Goal: Task Accomplishment & Management: Manage account settings

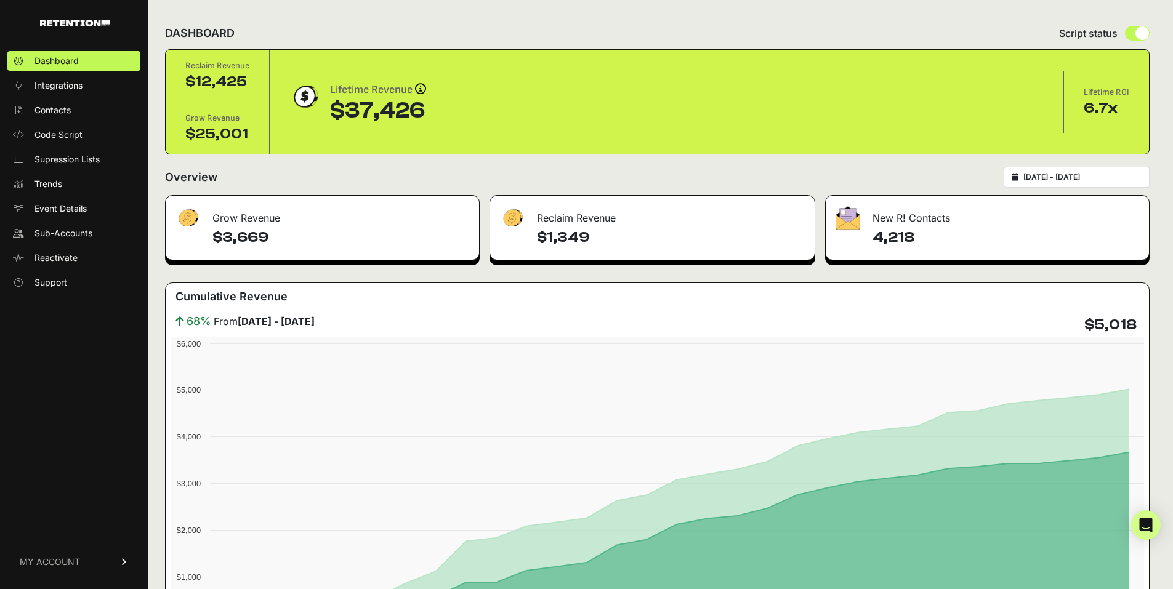
click at [1070, 185] on div "[DATE] - [DATE]" at bounding box center [1077, 177] width 146 height 21
type input "[DATE]"
click at [1079, 175] on input "[DATE] - [DATE]" at bounding box center [1083, 177] width 118 height 10
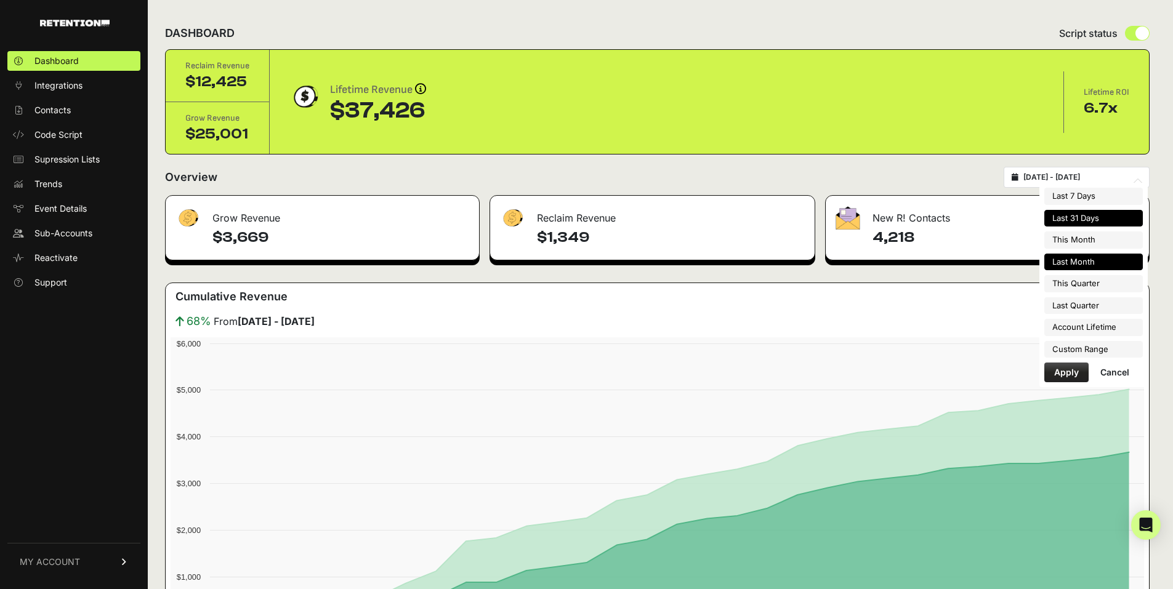
type input "[DATE]"
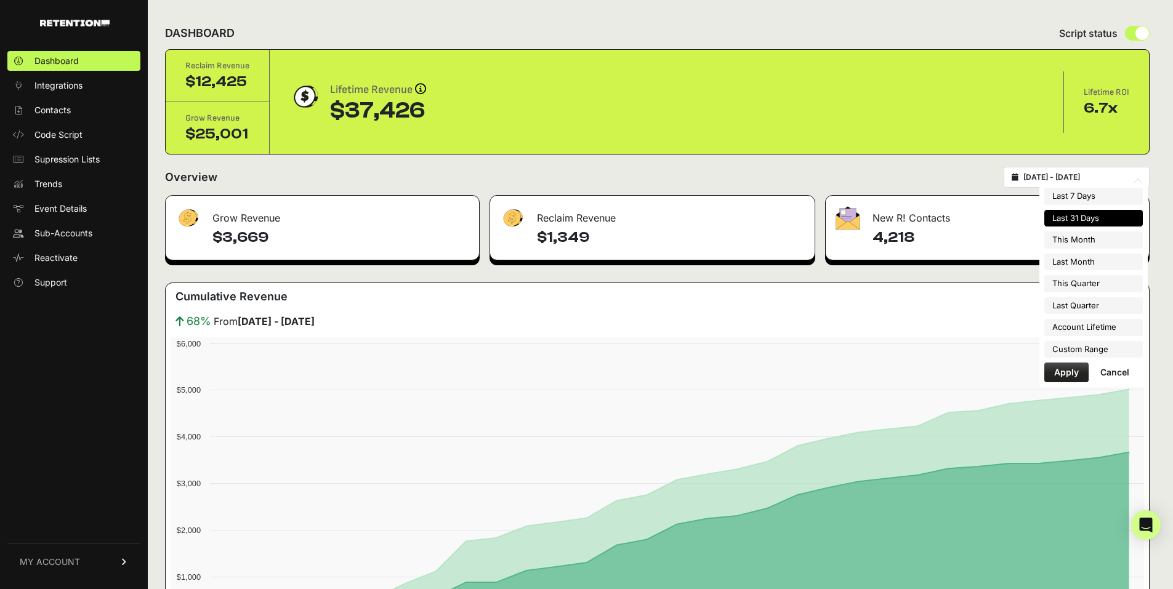
type input "[DATE]"
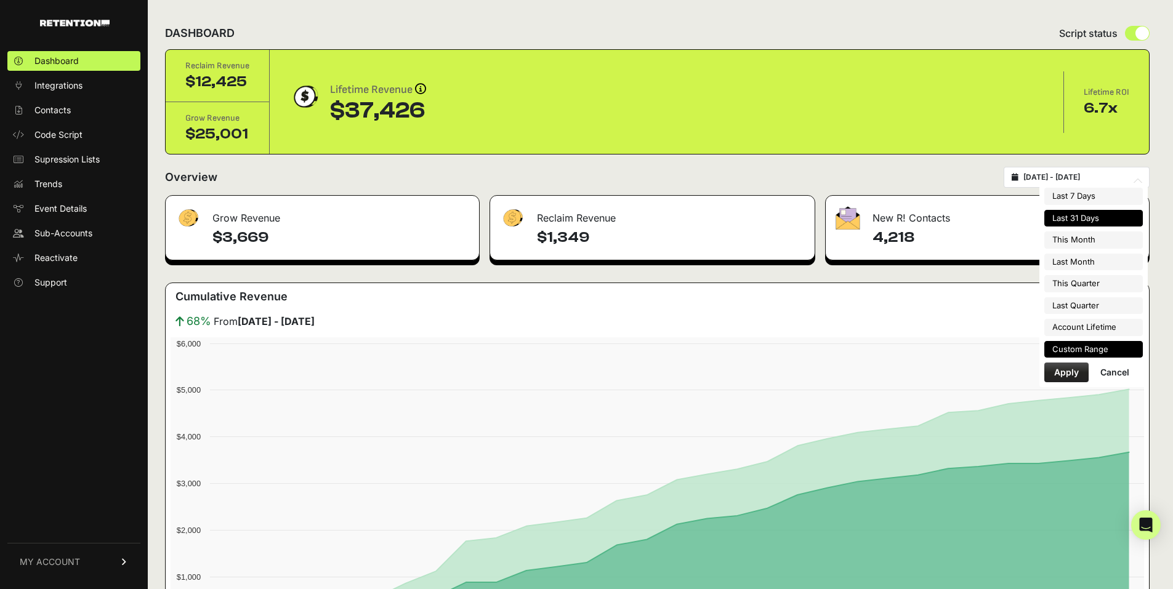
click at [1072, 351] on li "Custom Range" at bounding box center [1094, 349] width 99 height 17
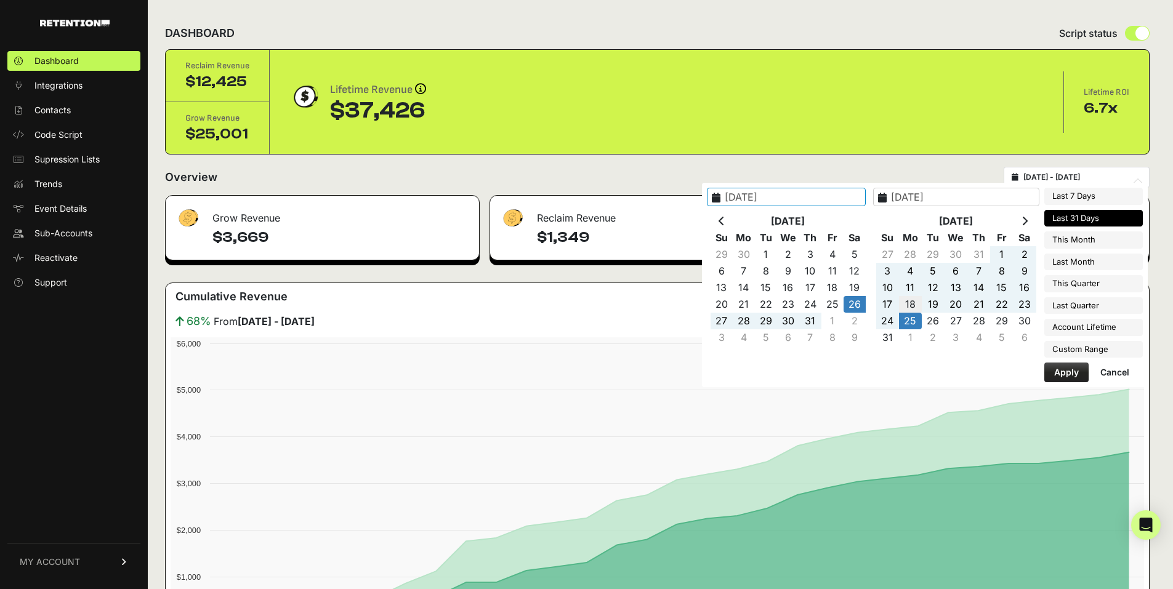
type input "[DATE]"
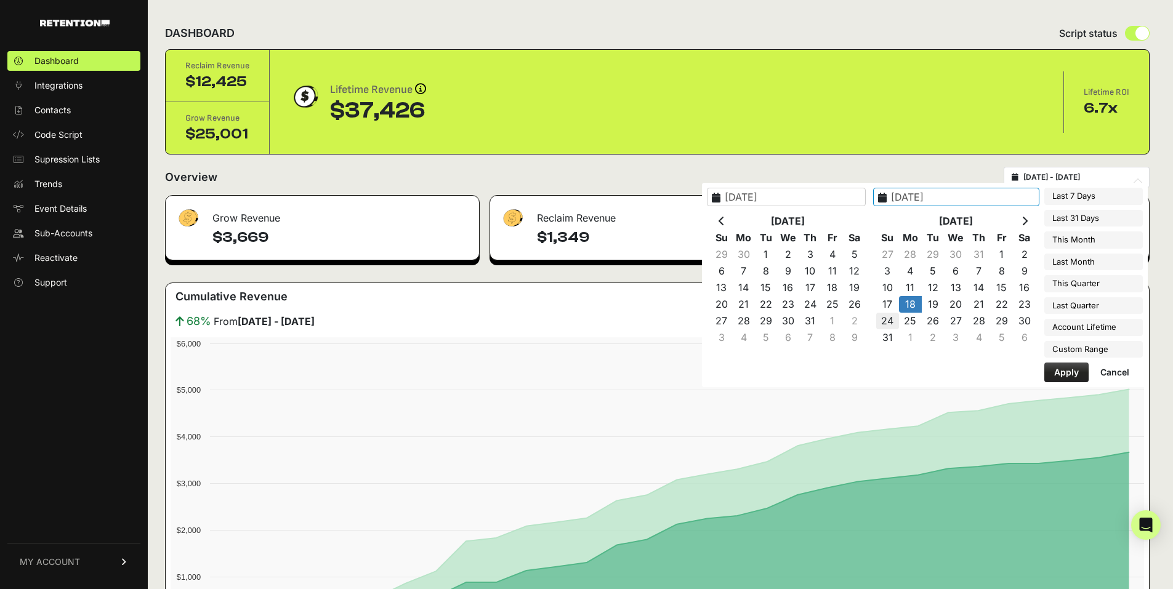
type input "[DATE]"
click at [1066, 373] on button "Apply" at bounding box center [1067, 373] width 44 height 20
type input "[DATE] - [DATE]"
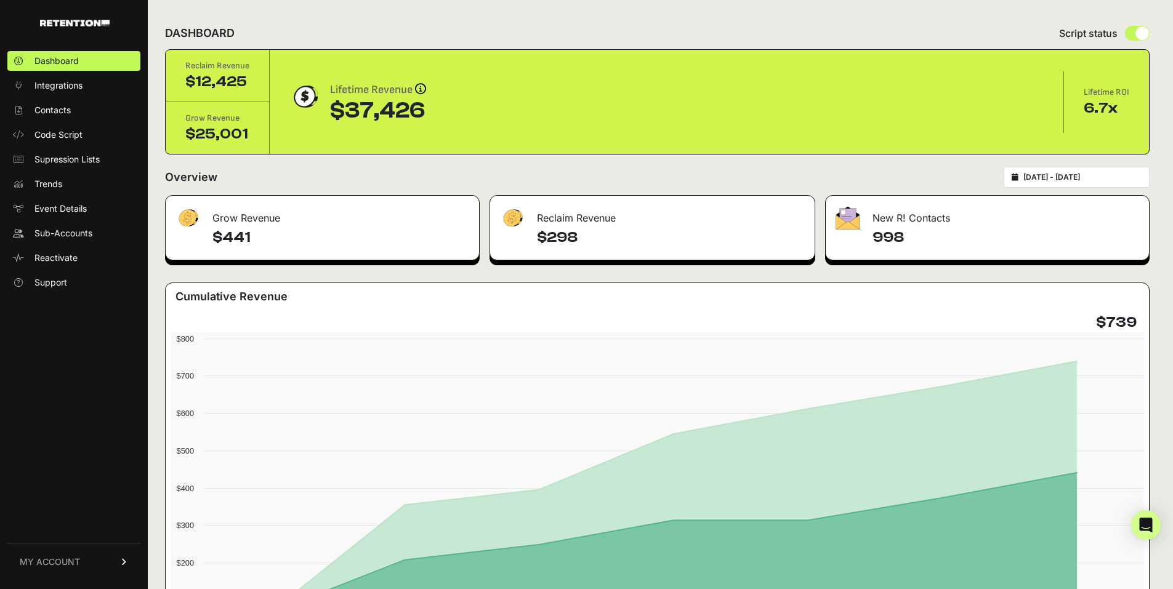
click at [66, 559] on span "MY ACCOUNT" at bounding box center [50, 562] width 60 height 12
click at [63, 565] on span "Sign Out" at bounding box center [51, 571] width 35 height 12
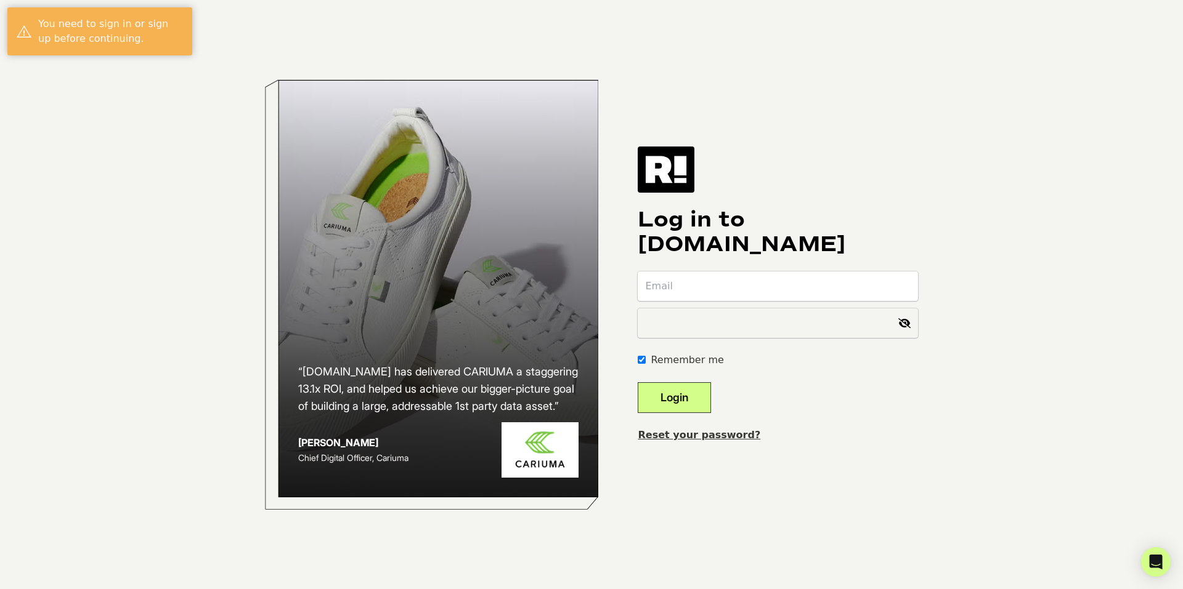
type input "[EMAIL_ADDRESS][DOMAIN_NAME]"
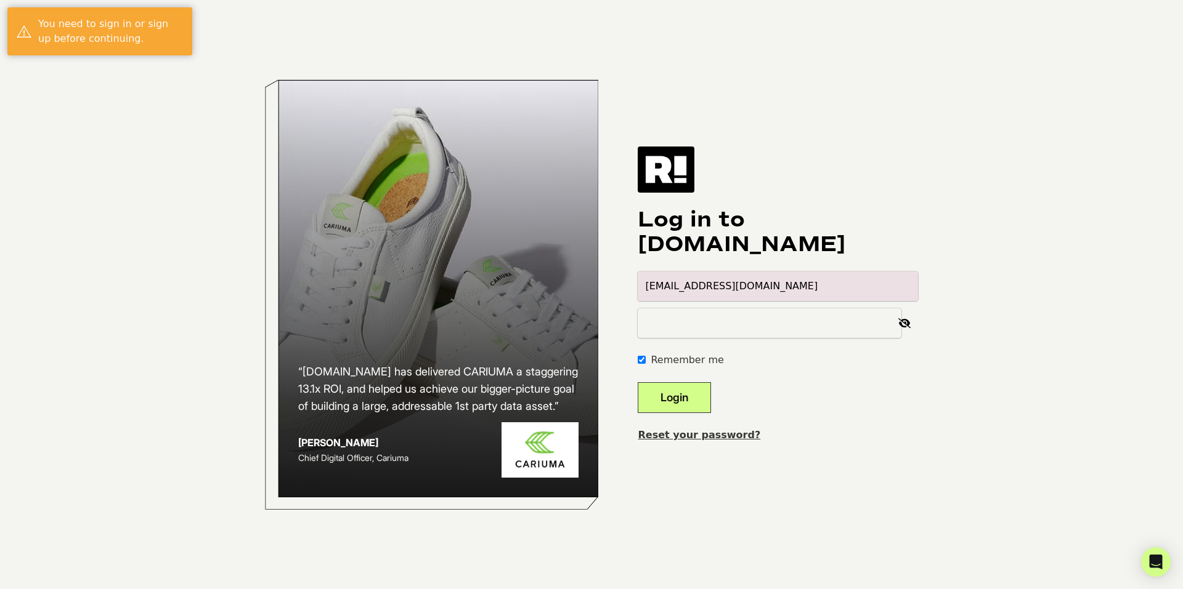
click at [701, 399] on button "Login" at bounding box center [673, 397] width 73 height 31
